Goal: Find specific page/section: Find specific page/section

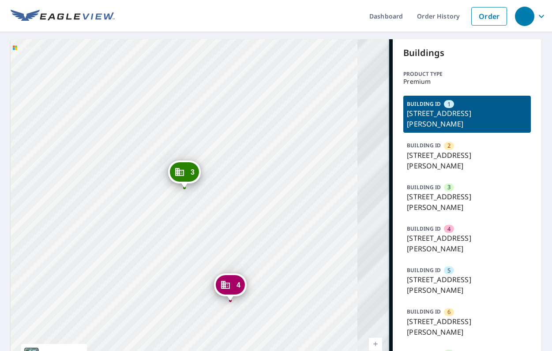
drag, startPoint x: 314, startPoint y: 246, endPoint x: 158, endPoint y: 245, distance: 155.9
click at [158, 245] on div "2 15517 Emerald Way Bowie, MD 20716 3 15619 Emerald Way Bowie, MD 20716 4 15608…" at bounding box center [202, 214] width 382 height 351
